Goal: Information Seeking & Learning: Learn about a topic

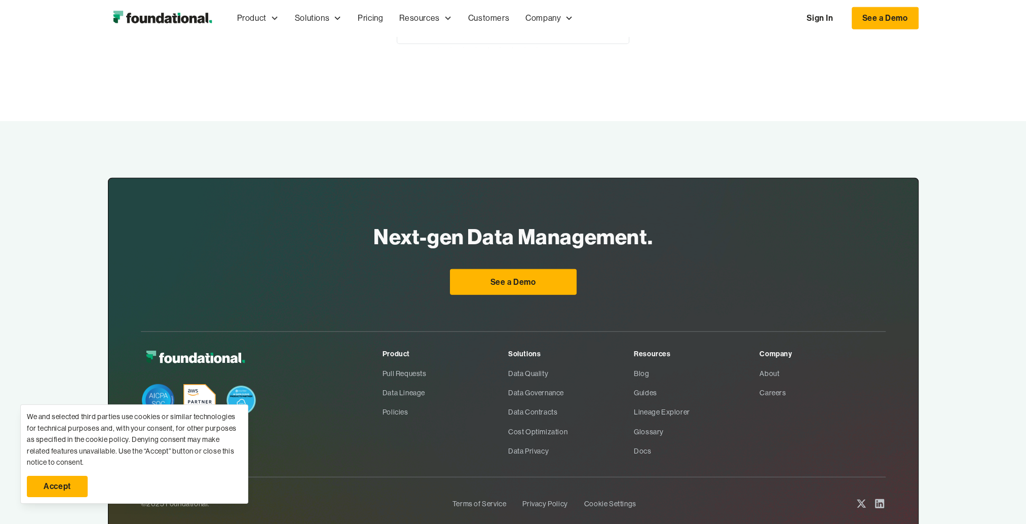
scroll to position [3651, 0]
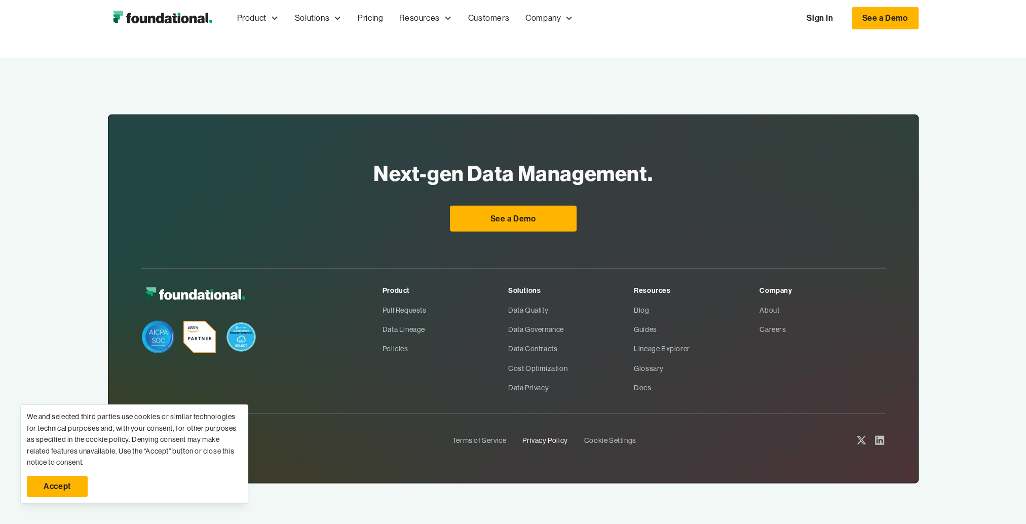
click at [543, 437] on link "Privacy Policy" at bounding box center [545, 440] width 45 height 19
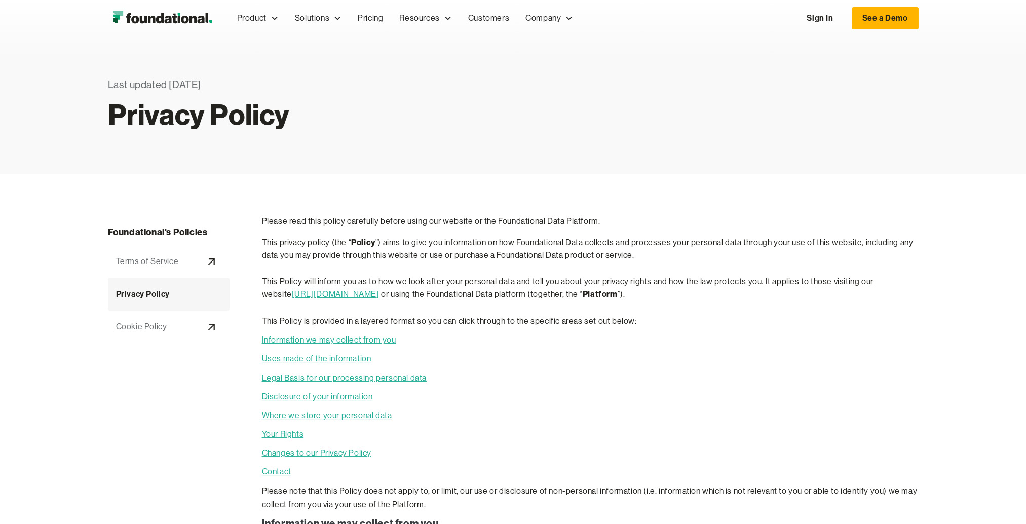
click at [552, 242] on p "This privacy policy (the “ Policy ”) aims to give you information on how Founda…" at bounding box center [590, 249] width 657 height 26
copy p "Foundational"
drag, startPoint x: 581, startPoint y: 242, endPoint x: 513, endPoint y: 242, distance: 67.9
click at [513, 242] on p "This privacy policy (the “ Policy ”) aims to give you information on how Founda…" at bounding box center [590, 249] width 657 height 26
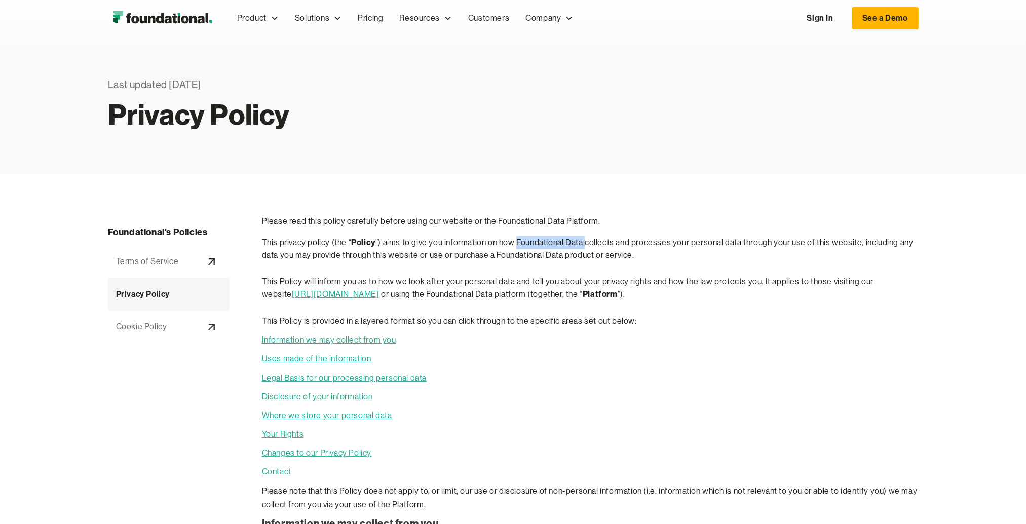
copy p "Foundational Data"
